Goal: Information Seeking & Learning: Find specific page/section

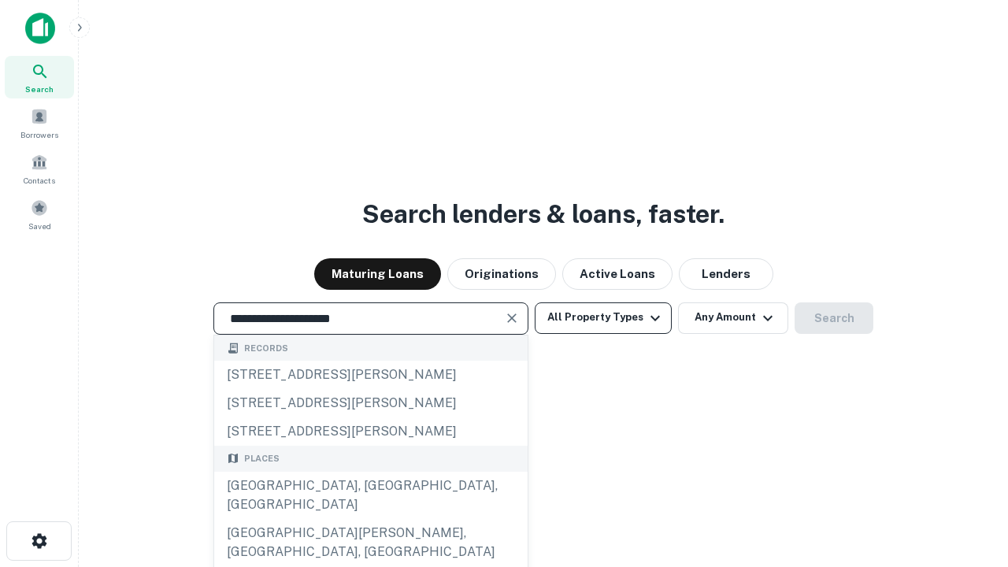
click at [370, 519] on div "[GEOGRAPHIC_DATA], [GEOGRAPHIC_DATA], [GEOGRAPHIC_DATA]" at bounding box center [371, 495] width 314 height 47
click at [603, 317] on button "All Property Types" at bounding box center [603, 319] width 137 height 32
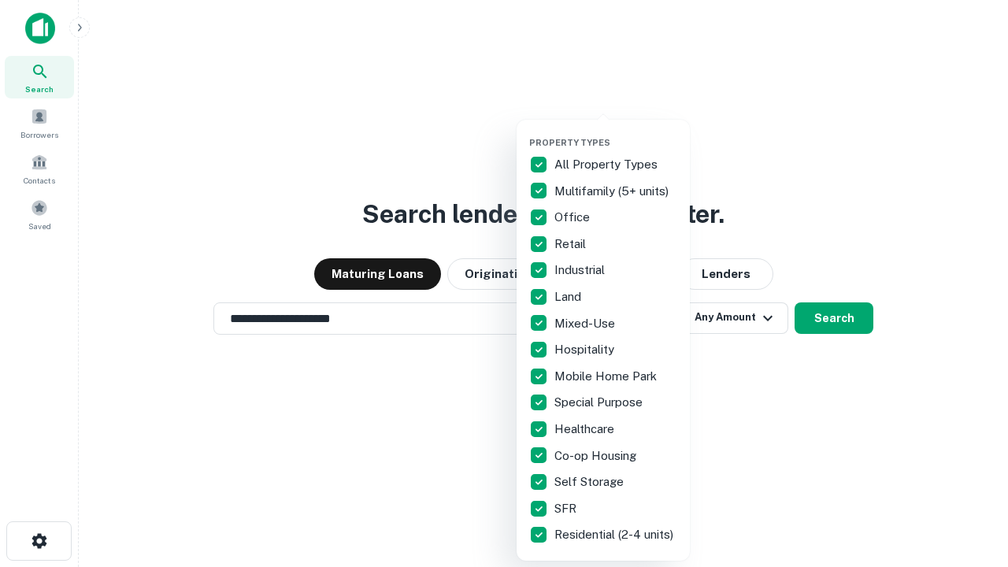
type input "**********"
click at [616, 132] on button "button" at bounding box center [615, 132] width 173 height 1
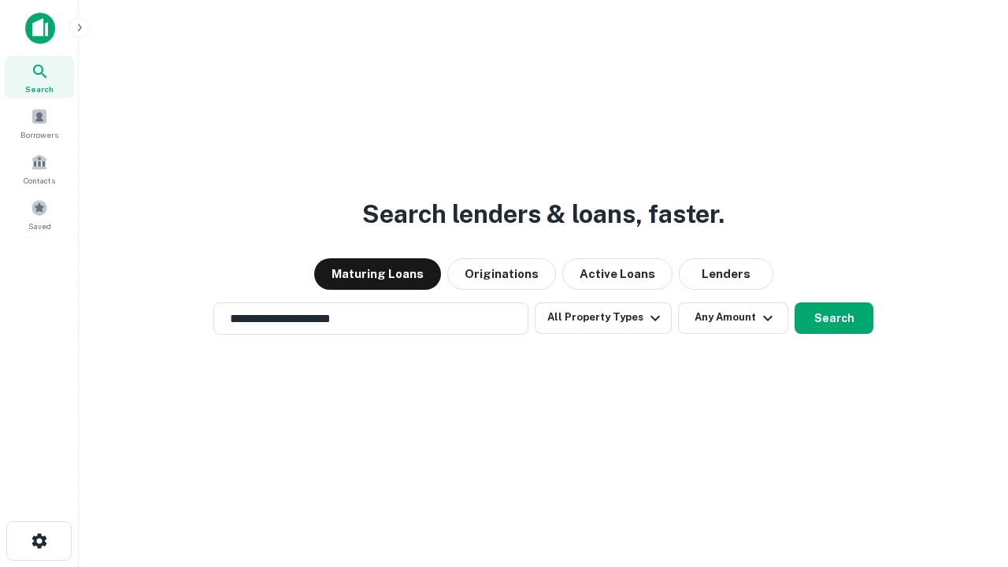
scroll to position [9, 190]
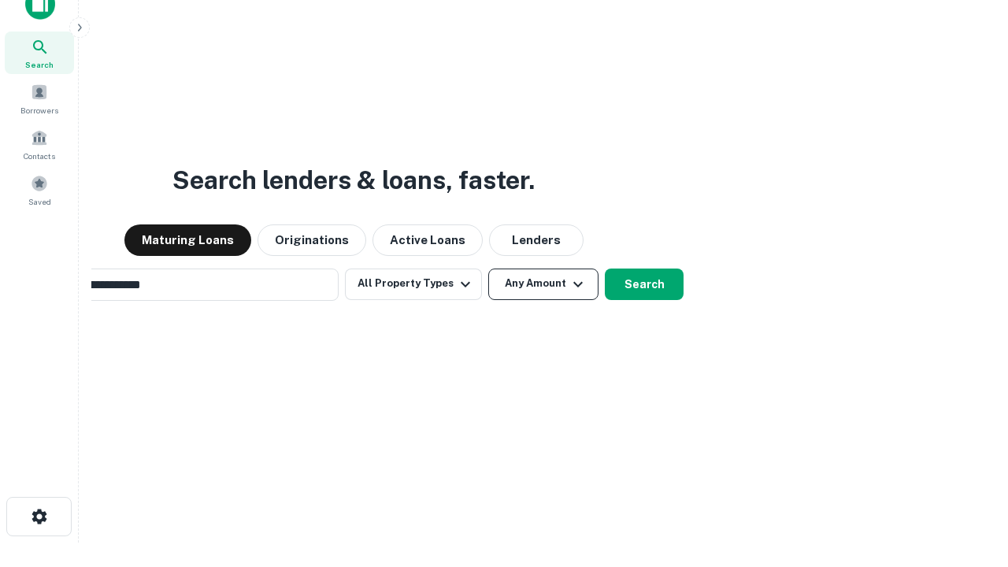
click at [488, 269] on button "Any Amount" at bounding box center [543, 285] width 110 height 32
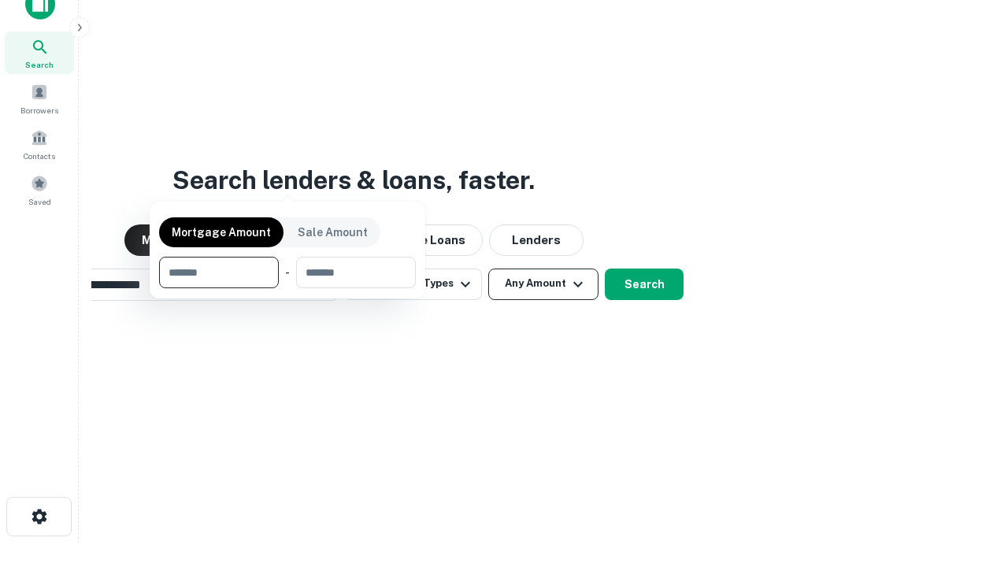
scroll to position [25, 0]
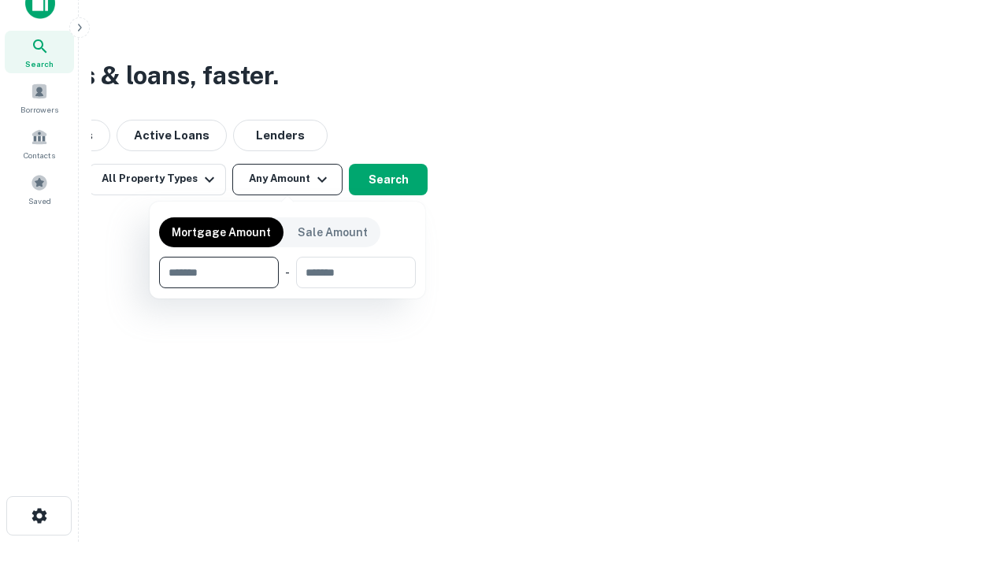
type input "*******"
click at [288, 288] on button "button" at bounding box center [287, 288] width 257 height 1
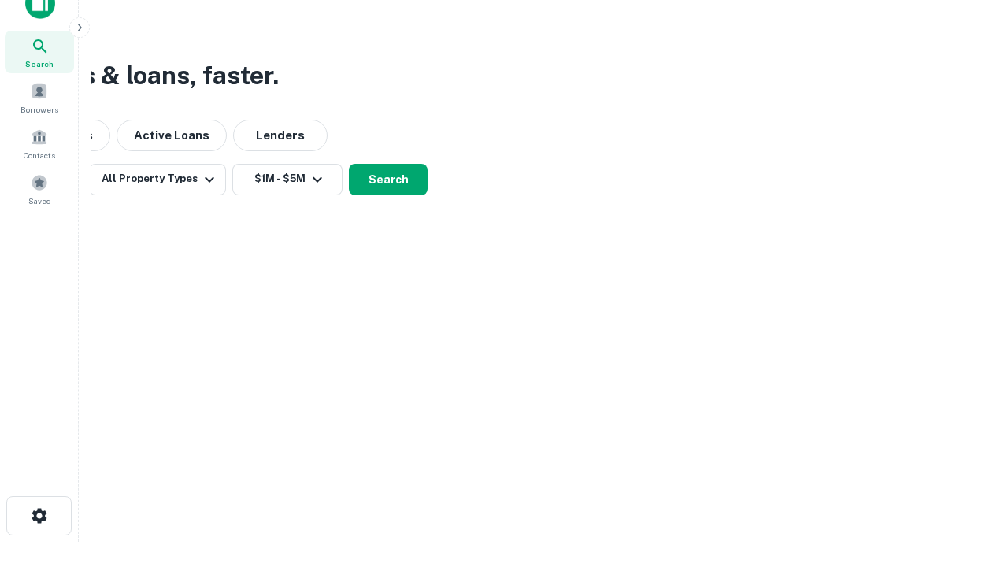
scroll to position [9, 291]
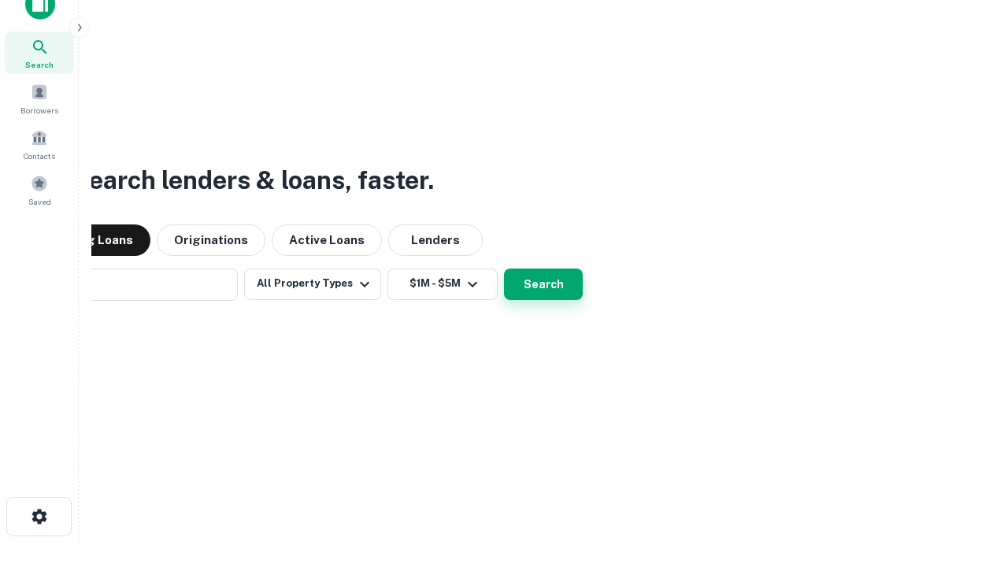
click at [504, 269] on button "Search" at bounding box center [543, 285] width 79 height 32
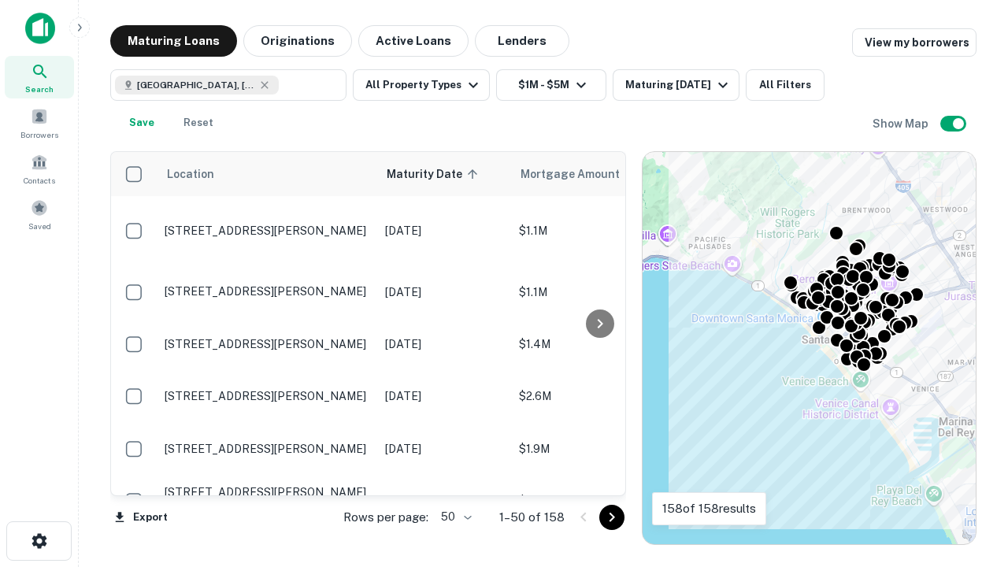
click at [454, 517] on body "Search Borrowers Contacts Saved Maturing Loans Originations Active Loans Lender…" at bounding box center [504, 283] width 1008 height 567
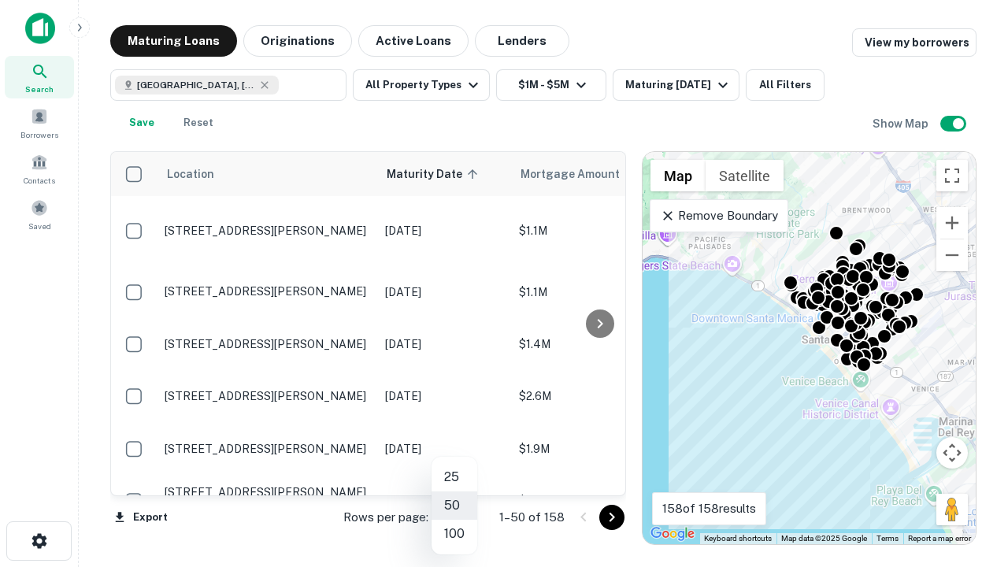
click at [455, 477] on li "25" at bounding box center [455, 477] width 46 height 28
